Goal: Find specific page/section: Find specific page/section

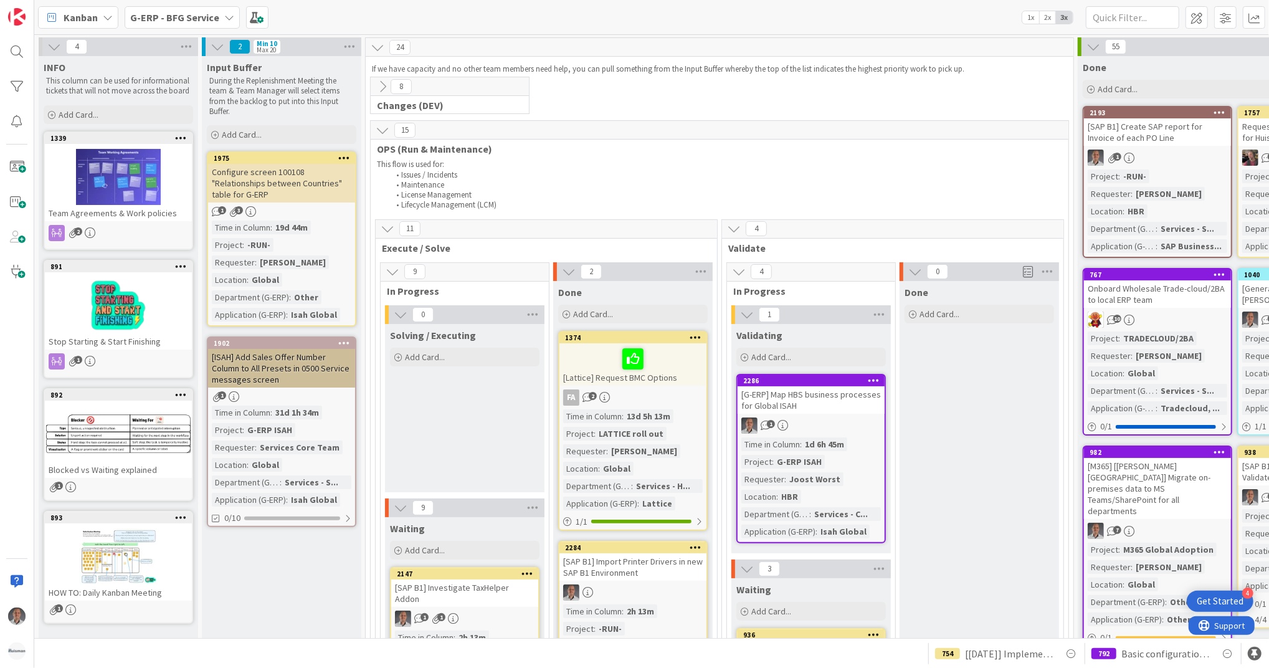
click at [211, 16] on b "G-ERP - BFG Service" at bounding box center [174, 17] width 89 height 12
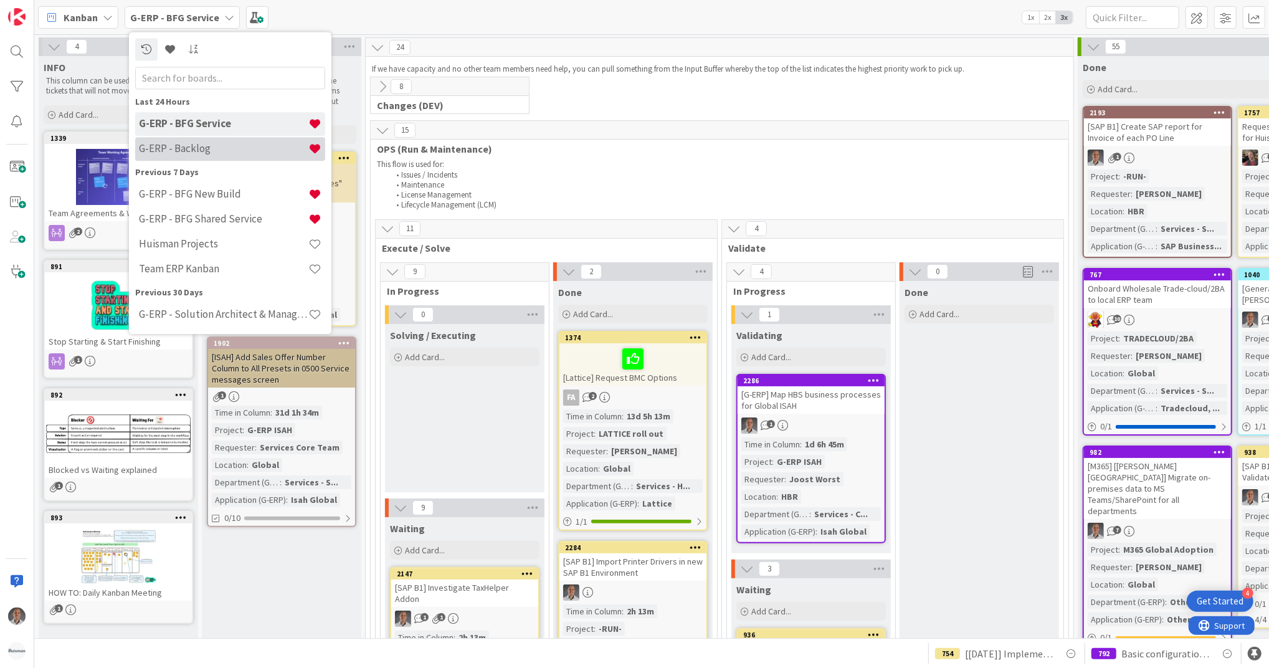
click at [219, 145] on h4 "G-ERP - Backlog" at bounding box center [223, 149] width 169 height 12
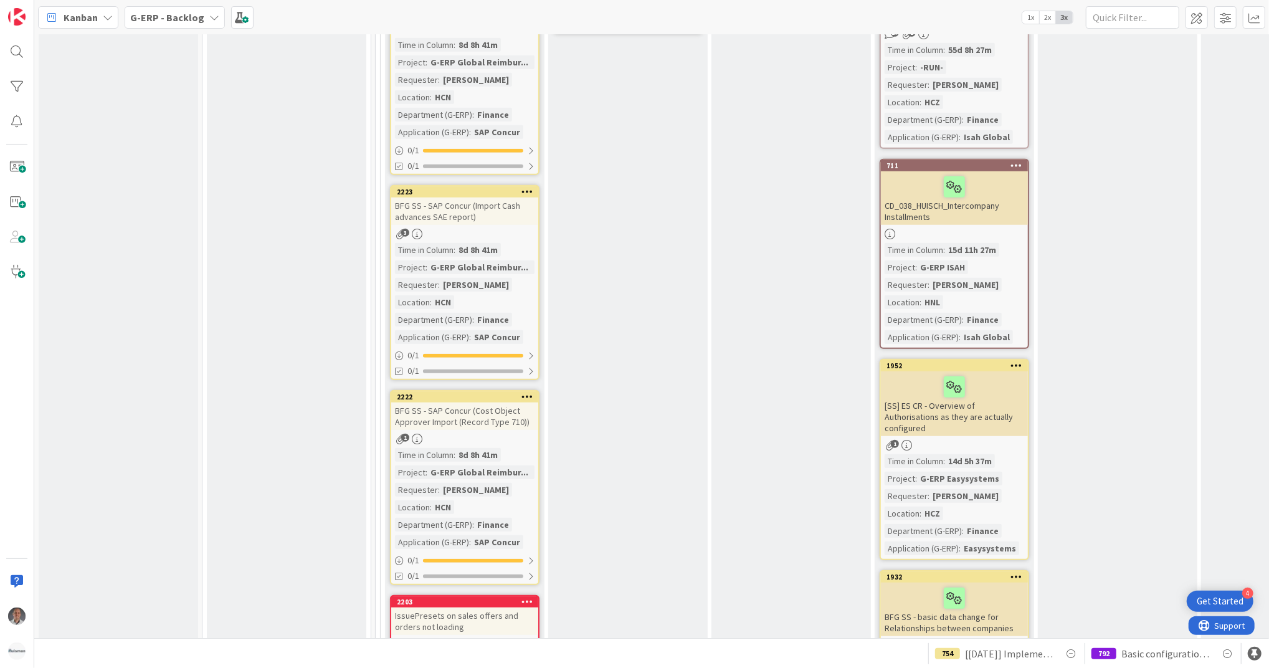
scroll to position [4548, 0]
click at [494, 403] on div "BFG SS - SAP Concur (Cost Object Approver Import (Record Type 710))" at bounding box center [464, 416] width 147 height 27
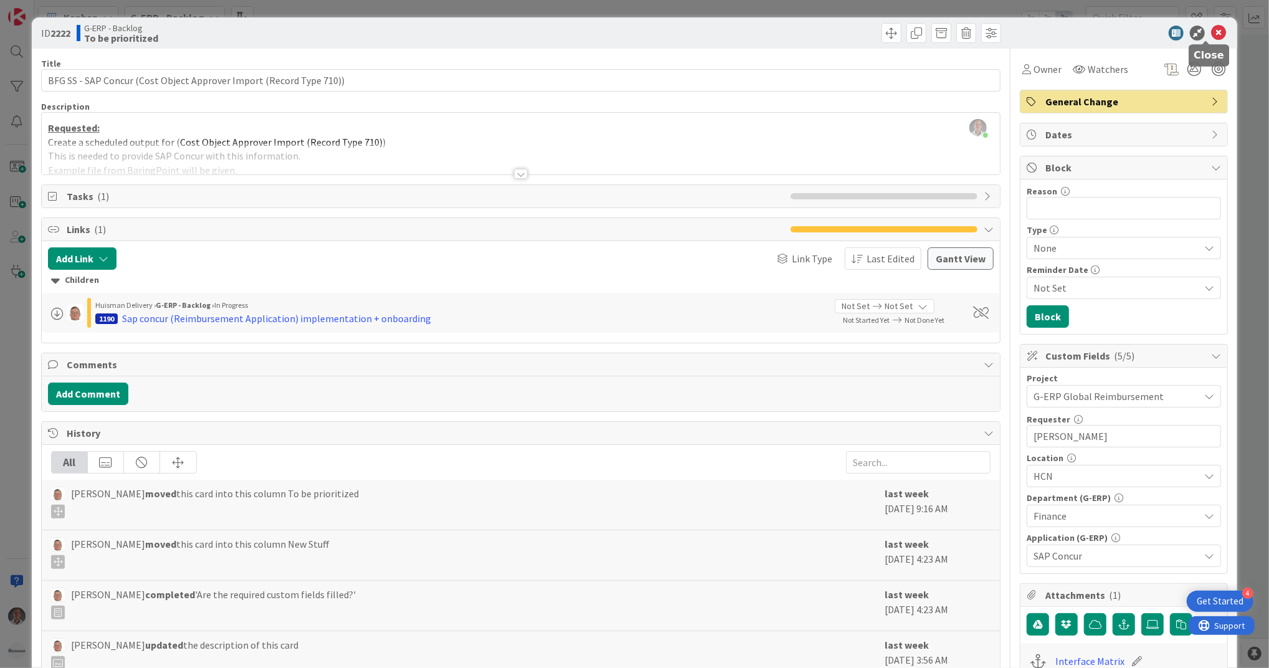
click at [1211, 33] on icon at bounding box center [1218, 33] width 15 height 15
